Goal: Register for event/course

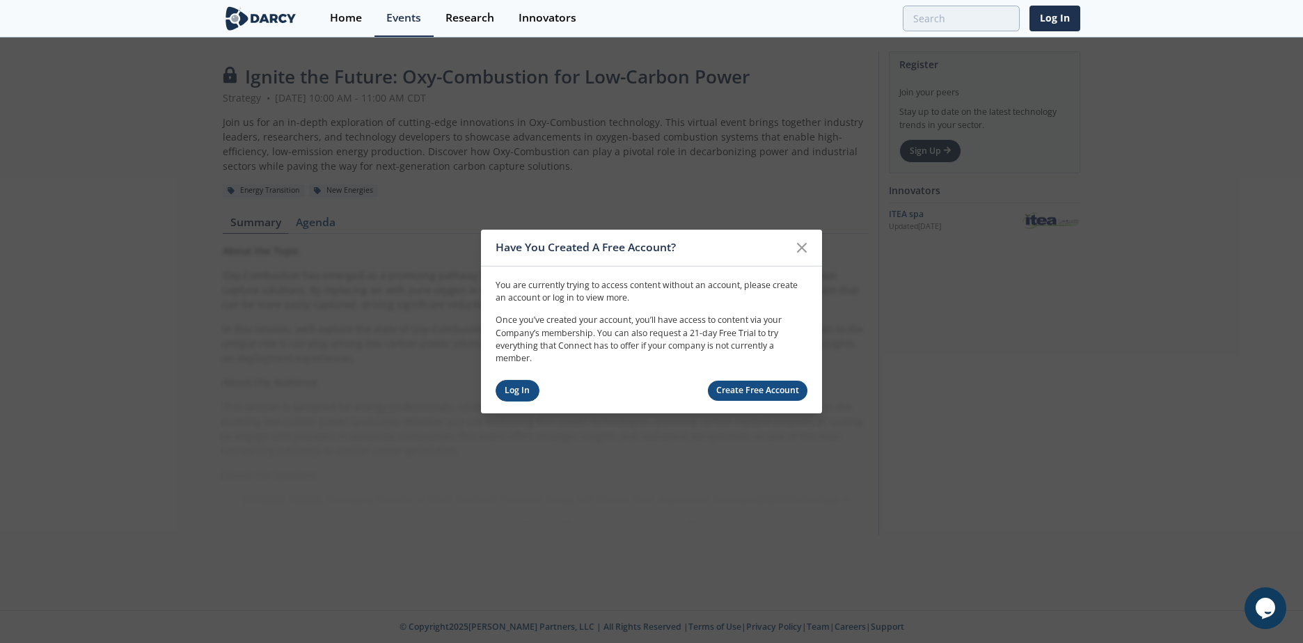
click at [511, 388] on link "Log In" at bounding box center [518, 391] width 44 height 22
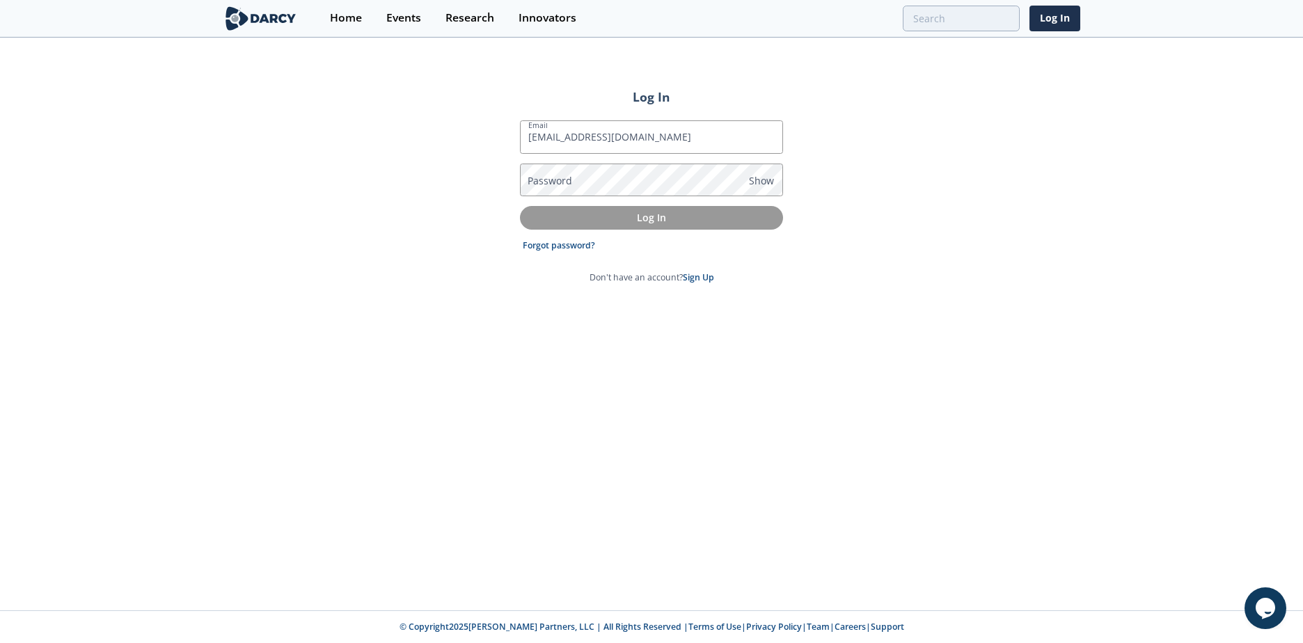
type input "[EMAIL_ADDRESS][DOMAIN_NAME]"
click at [686, 223] on p "Log In" at bounding box center [652, 217] width 244 height 15
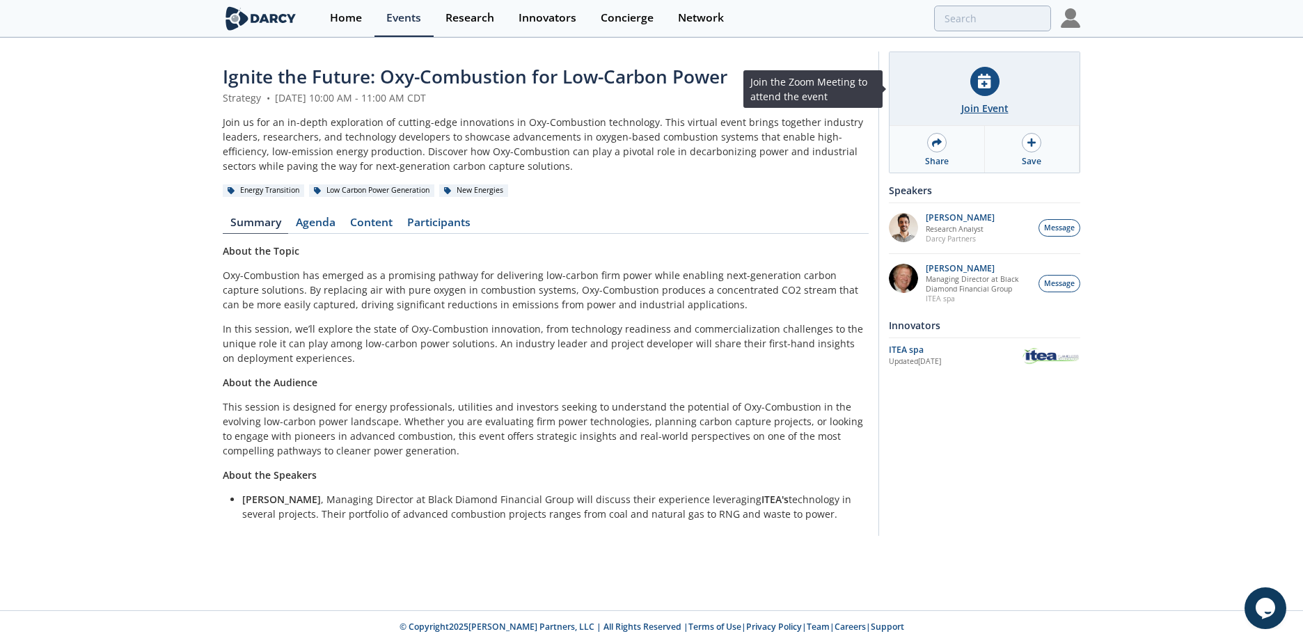
click at [1000, 104] on div "Join Event" at bounding box center [984, 108] width 47 height 15
